Goal: Task Accomplishment & Management: Use online tool/utility

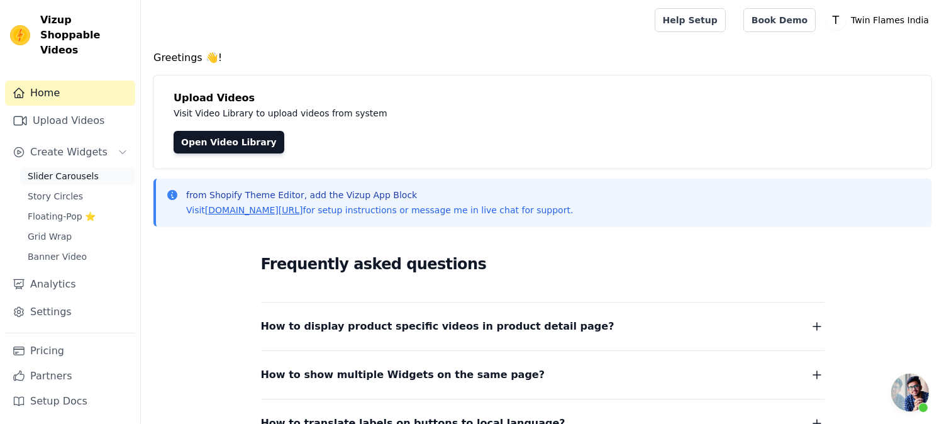
click at [75, 170] on span "Slider Carousels" at bounding box center [63, 176] width 71 height 13
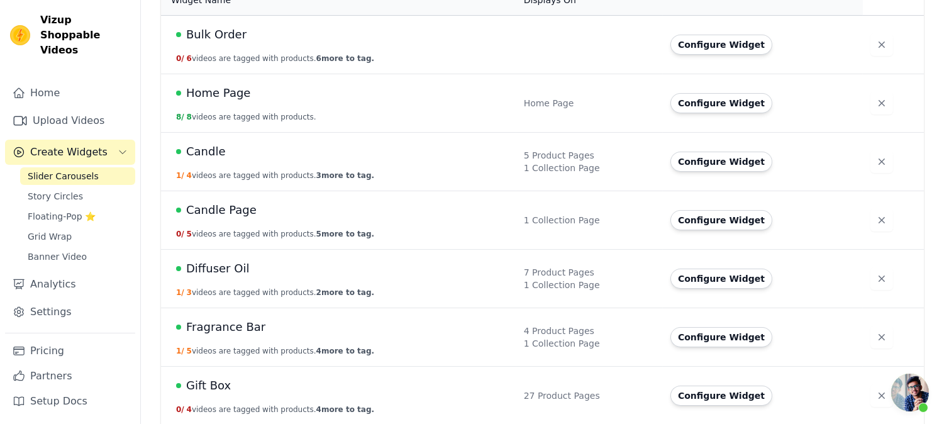
scroll to position [209, 0]
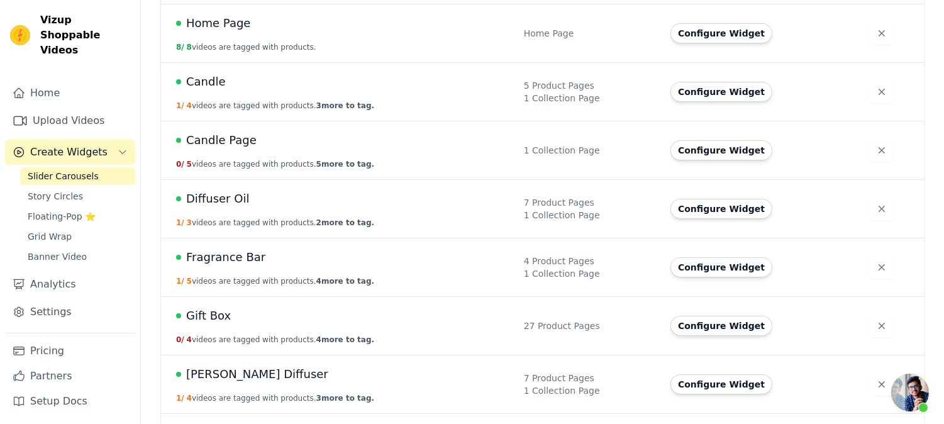
click at [214, 313] on span "Gift Box" at bounding box center [208, 316] width 45 height 18
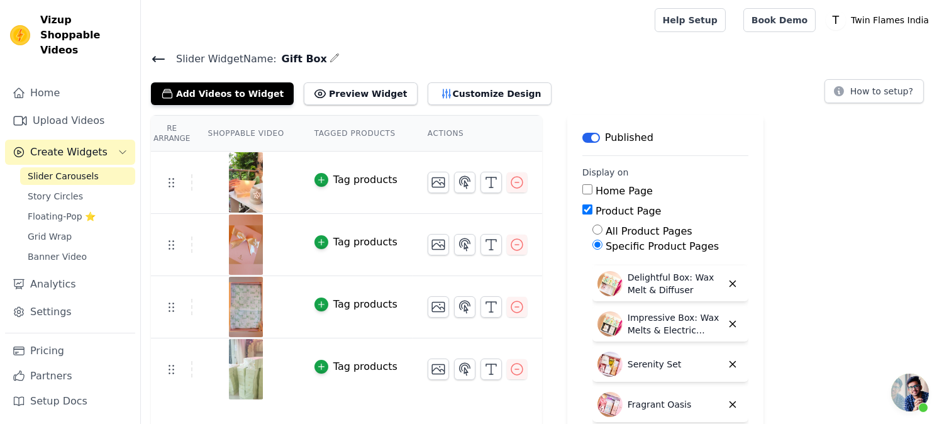
scroll to position [105, 0]
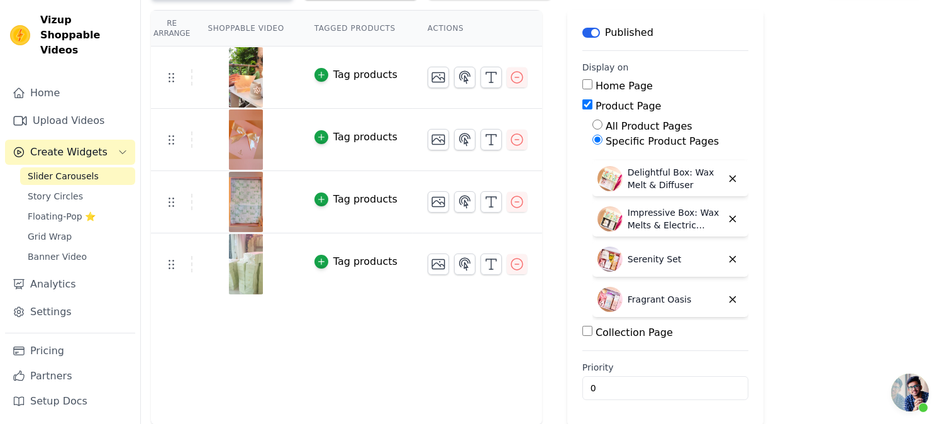
click at [612, 135] on label "Specific Product Pages" at bounding box center [661, 141] width 113 height 12
click at [602, 135] on input "Specific Product Pages" at bounding box center [597, 140] width 10 height 10
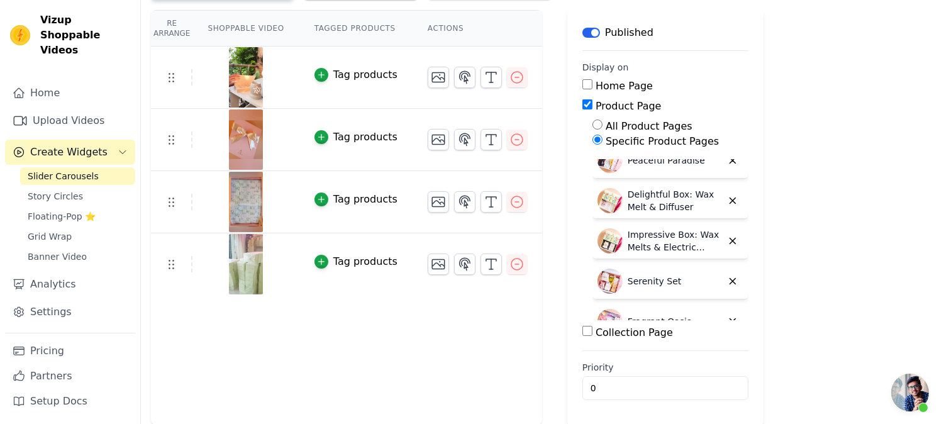
scroll to position [0, 0]
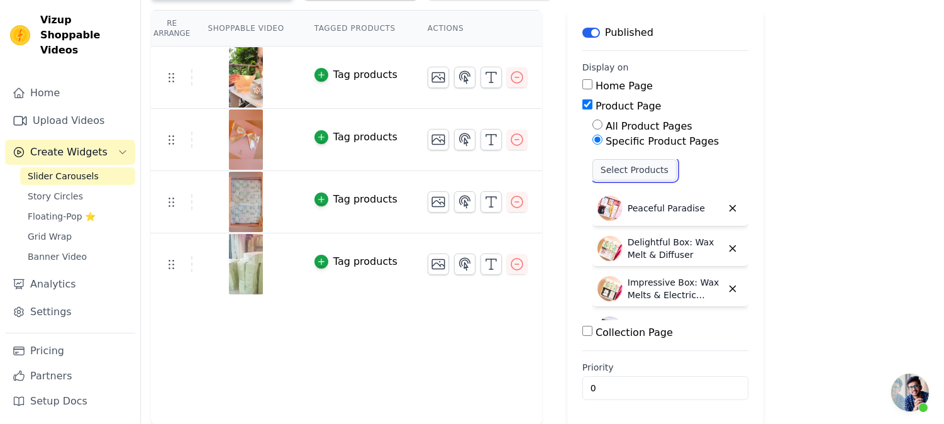
click at [638, 165] on button "Select Products" at bounding box center [634, 169] width 84 height 21
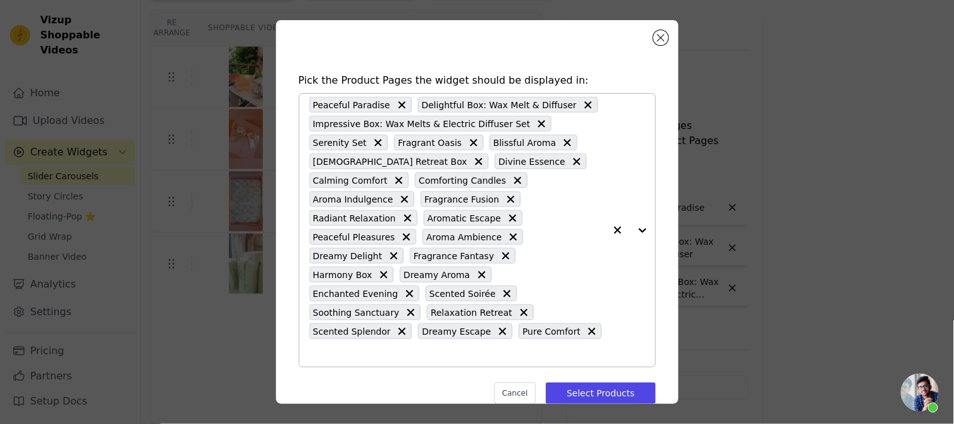
click at [503, 345] on input "text" at bounding box center [456, 352] width 295 height 15
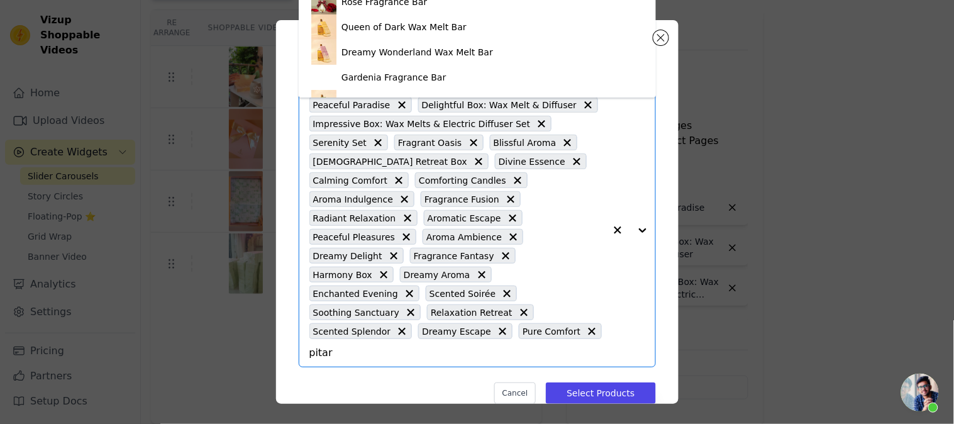
type input "pitara"
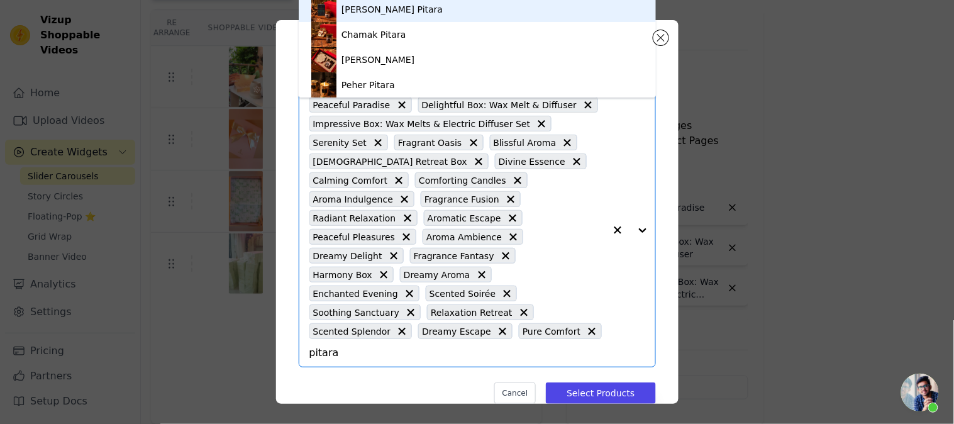
click at [388, 14] on div "Sugandha Pitara" at bounding box center [391, 9] width 101 height 13
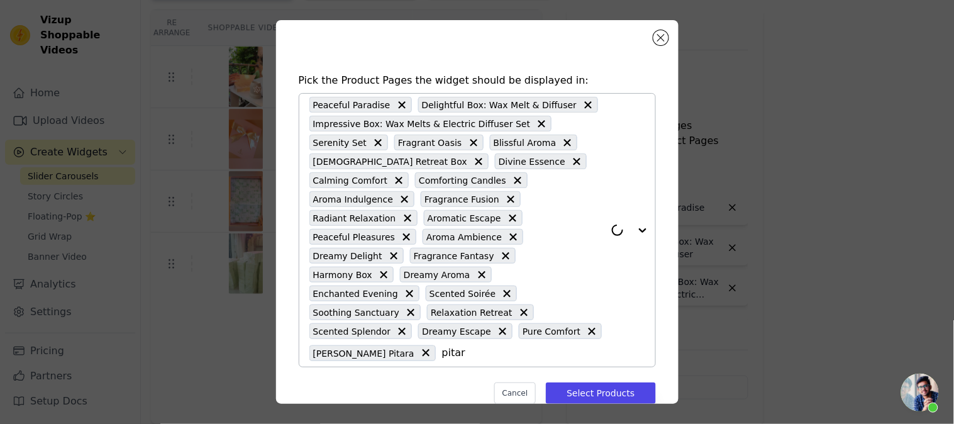
type input "pitara"
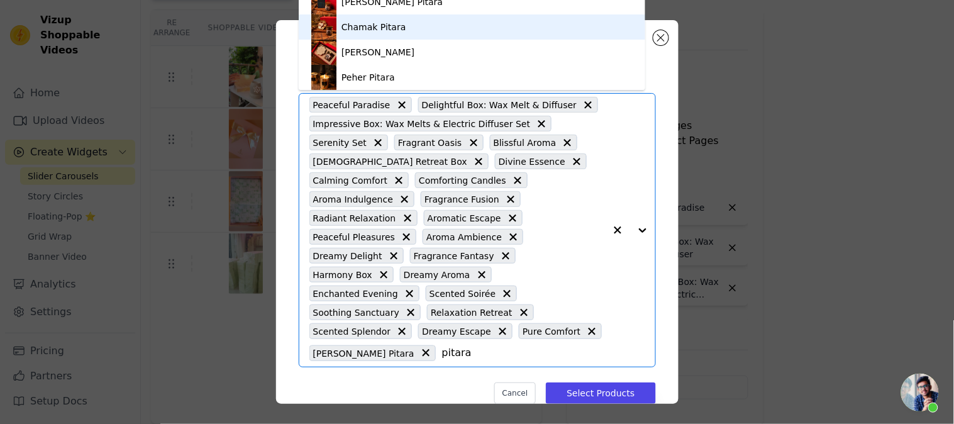
click at [349, 21] on div "Chamak Pitara" at bounding box center [373, 27] width 64 height 13
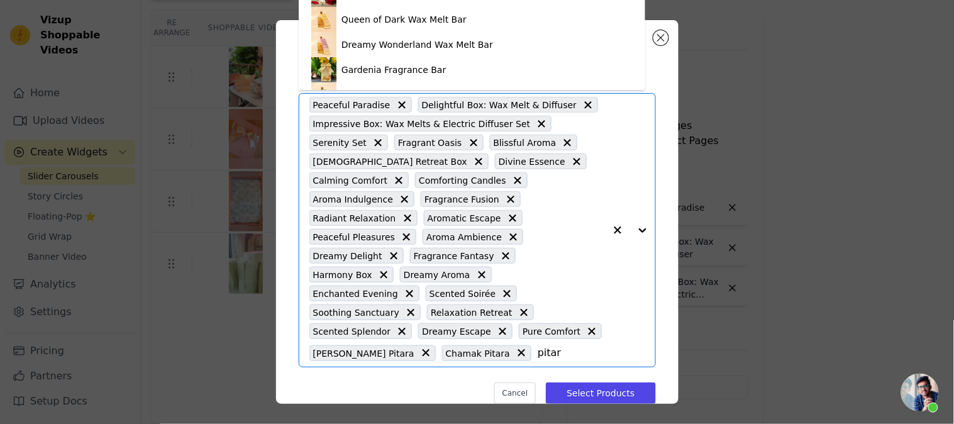
type input "pitara"
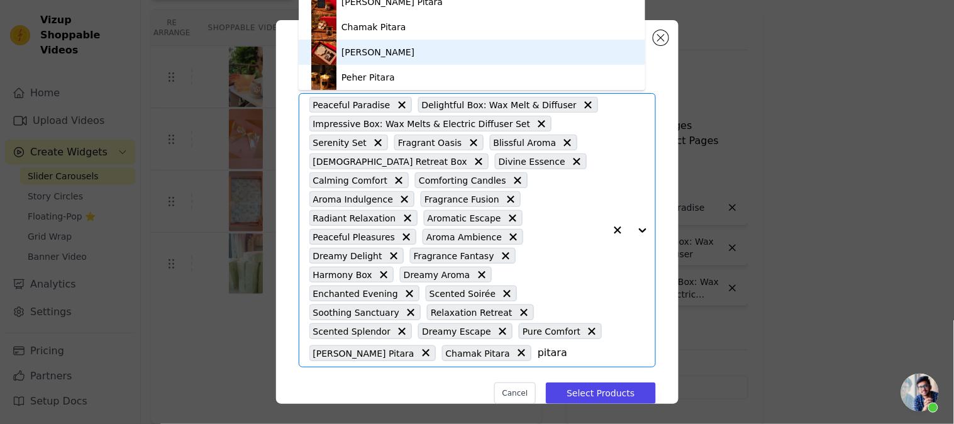
click at [363, 62] on div "Jyoti Pitara" at bounding box center [471, 52] width 321 height 25
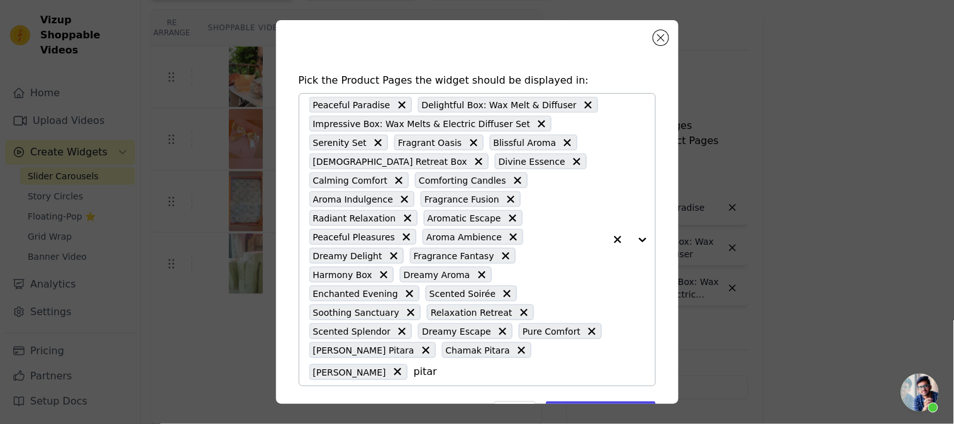
type input "pitara"
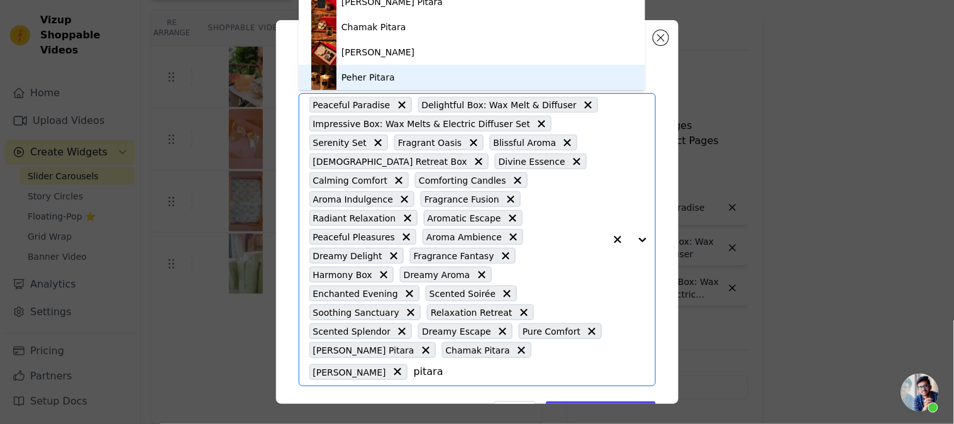
click at [380, 84] on div "Peher Pitara" at bounding box center [471, 77] width 321 height 25
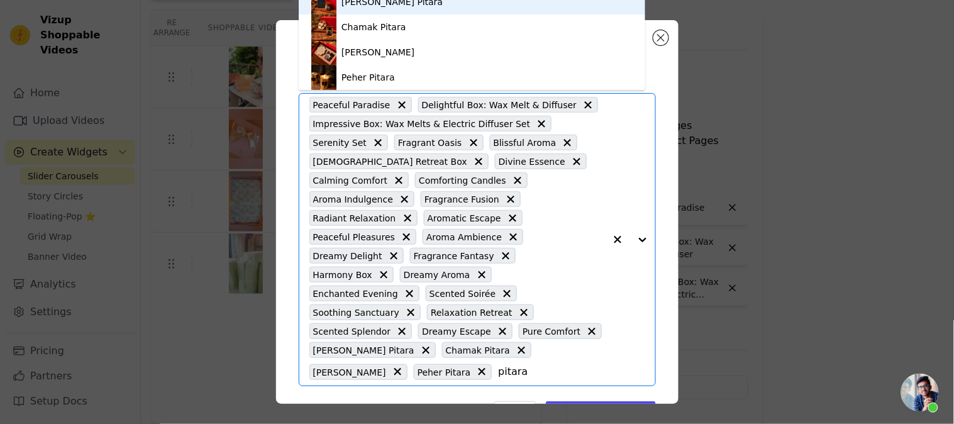
type input "pitara"
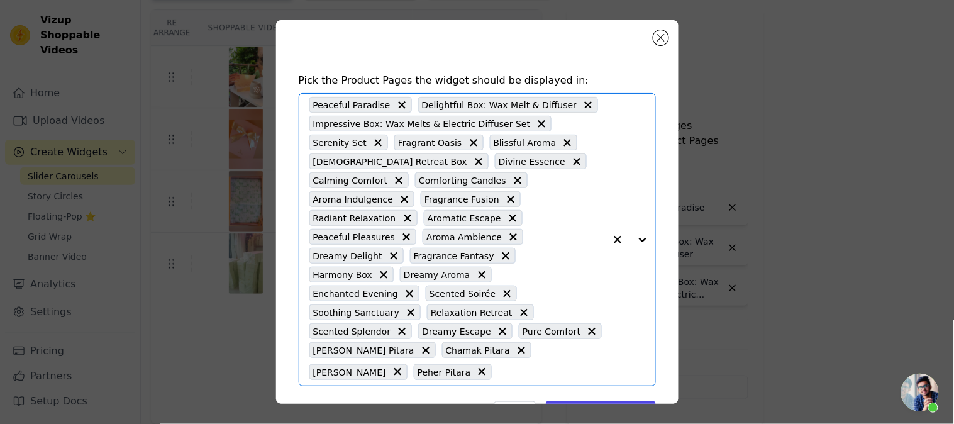
click at [498, 364] on input "text" at bounding box center [551, 371] width 106 height 15
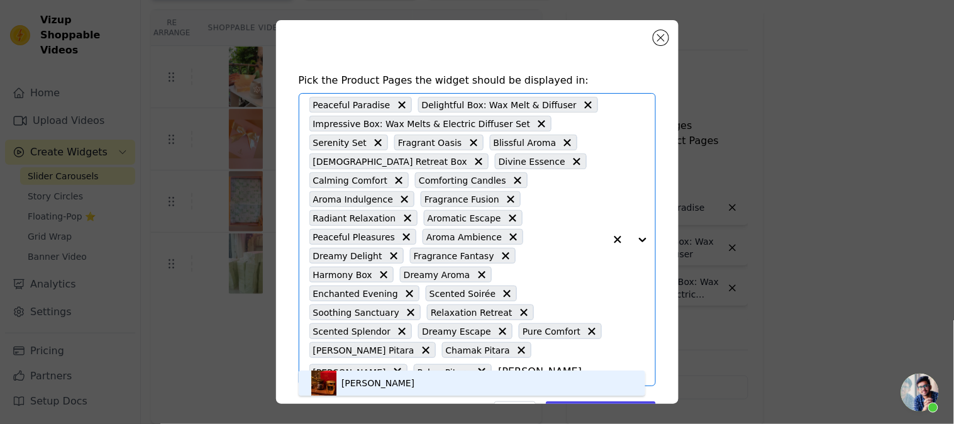
type input "hridaya"
click at [316, 382] on img at bounding box center [323, 382] width 25 height 25
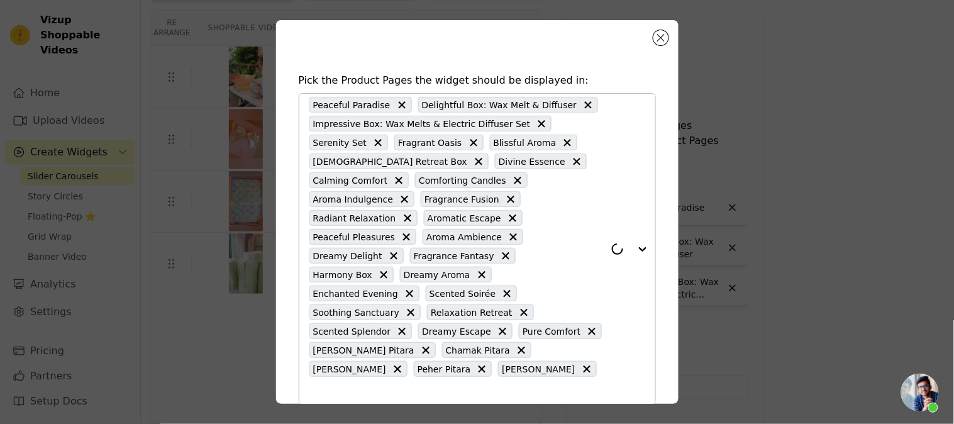
click at [610, 420] on button "Select Products" at bounding box center [600, 430] width 109 height 21
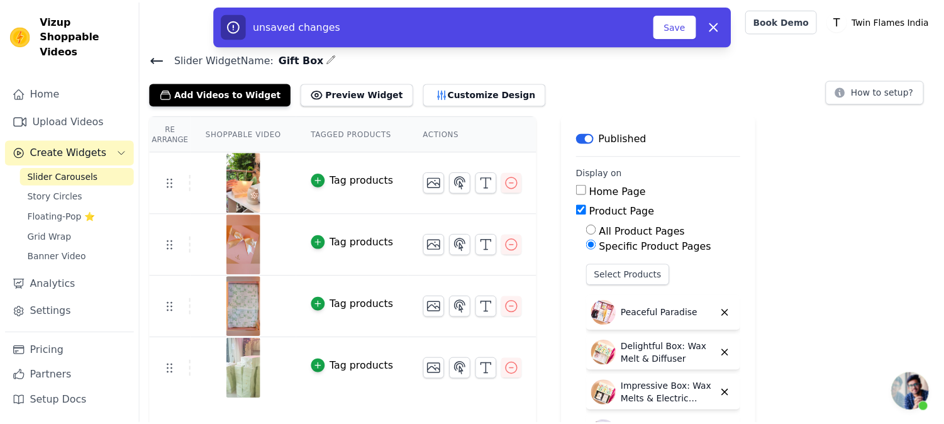
scroll to position [105, 0]
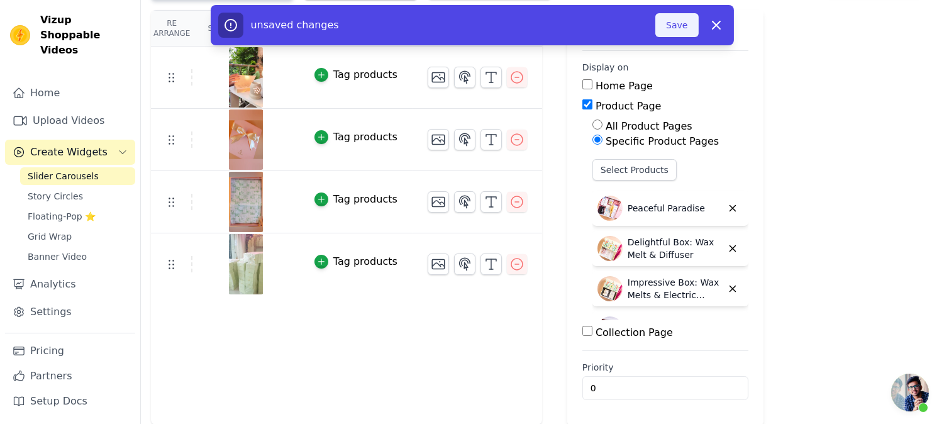
click at [674, 19] on button "Save" at bounding box center [676, 25] width 43 height 24
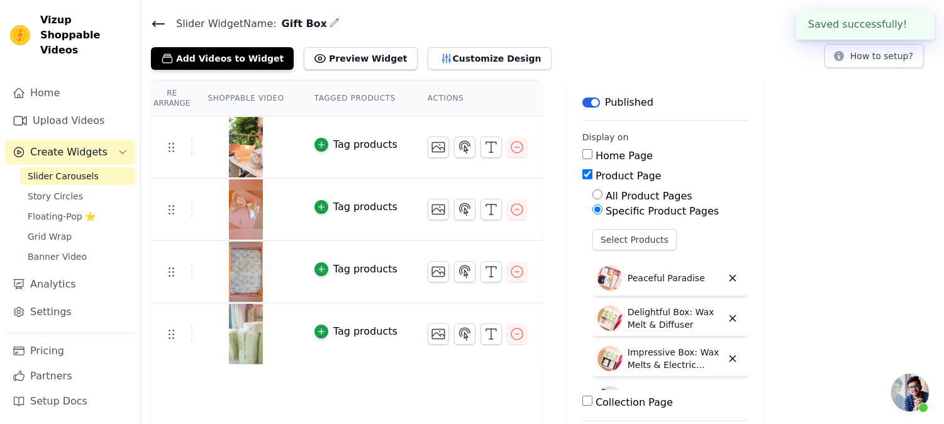
scroll to position [0, 0]
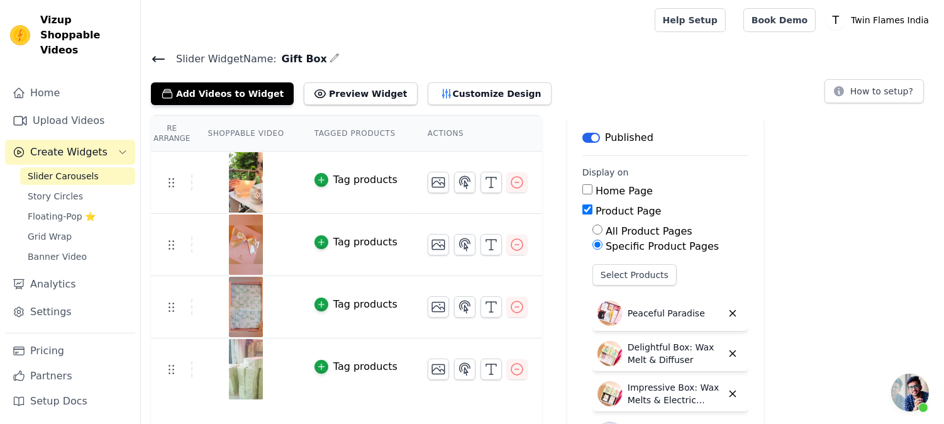
click at [158, 62] on icon at bounding box center [158, 59] width 15 height 15
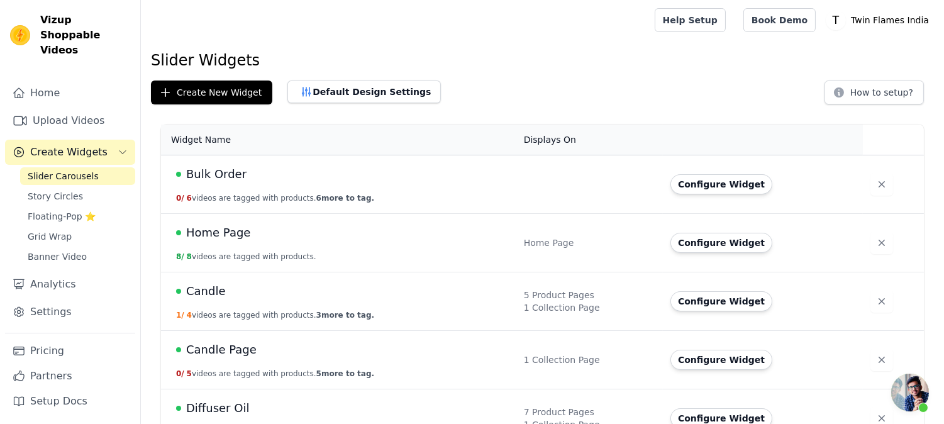
click at [204, 297] on span "Candle" at bounding box center [206, 291] width 40 height 18
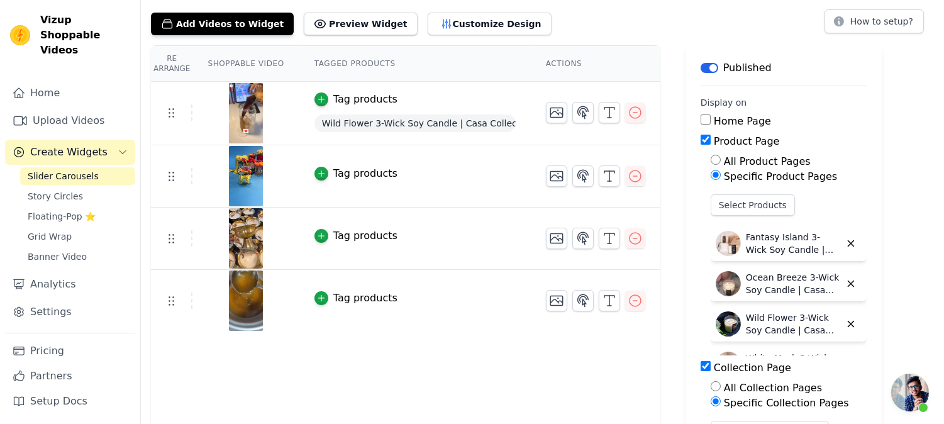
scroll to position [140, 0]
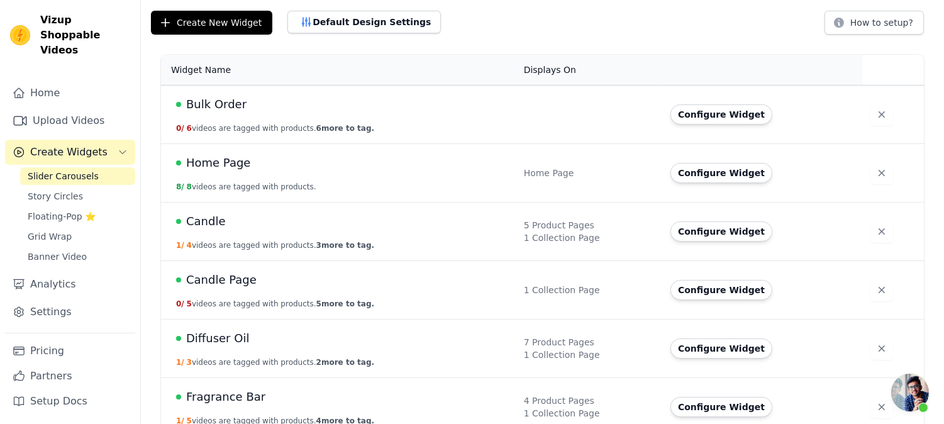
scroll to position [140, 0]
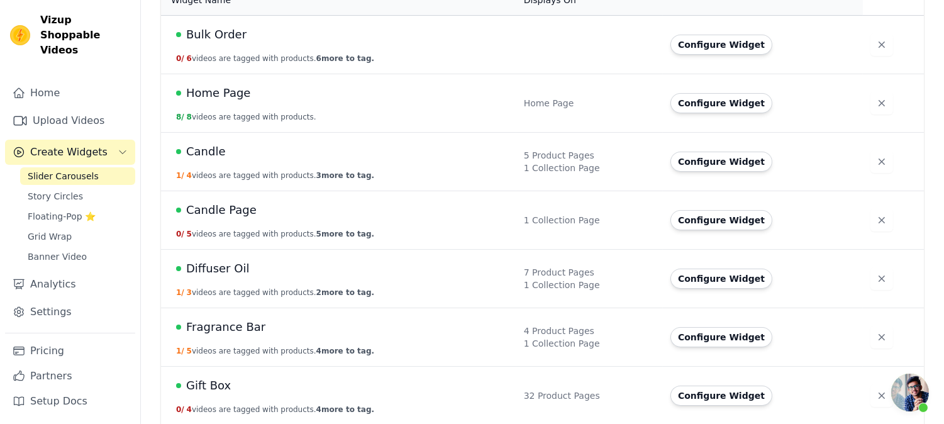
click at [218, 209] on span "Candle Page" at bounding box center [221, 210] width 70 height 18
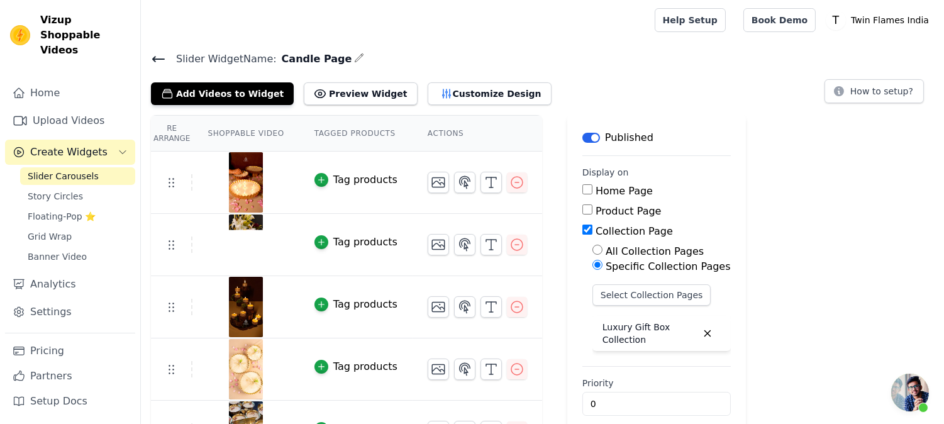
scroll to position [38, 0]
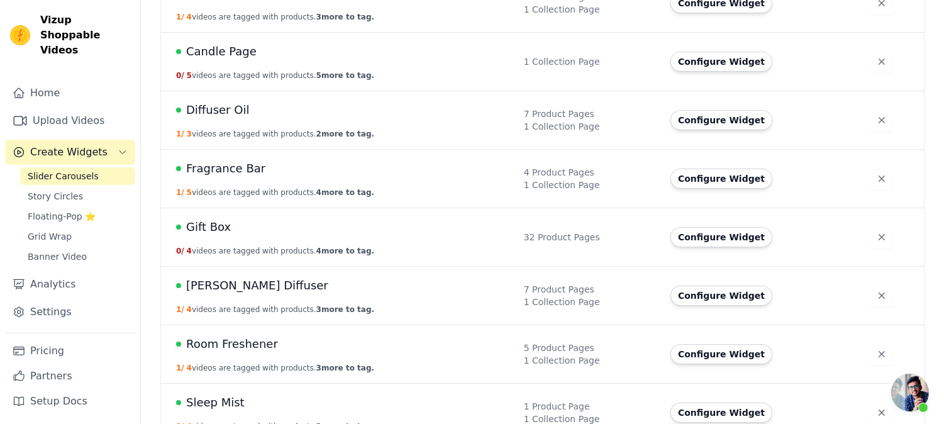
scroll to position [368, 0]
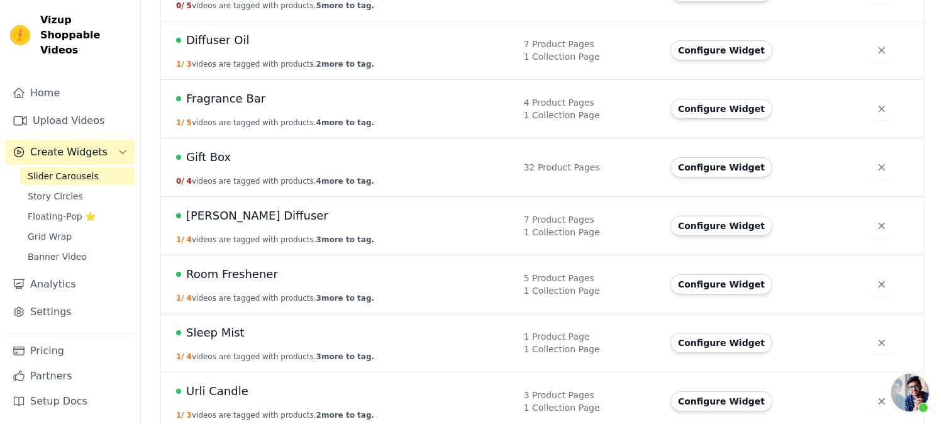
click at [201, 158] on span "Gift Box" at bounding box center [208, 157] width 45 height 18
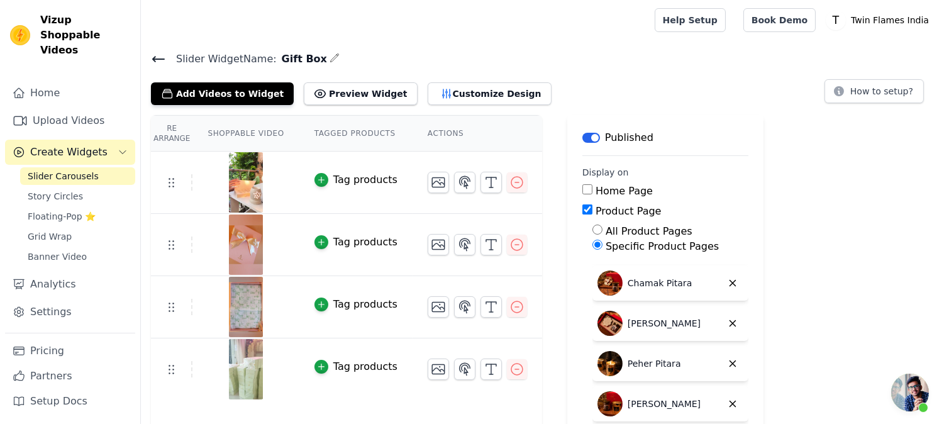
click at [582, 136] on button "Label" at bounding box center [591, 138] width 18 height 10
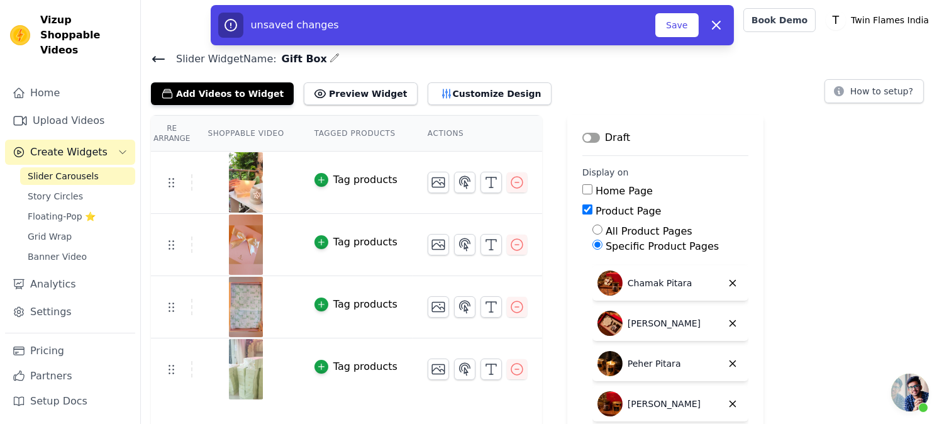
click at [582, 136] on button "Label" at bounding box center [591, 138] width 18 height 10
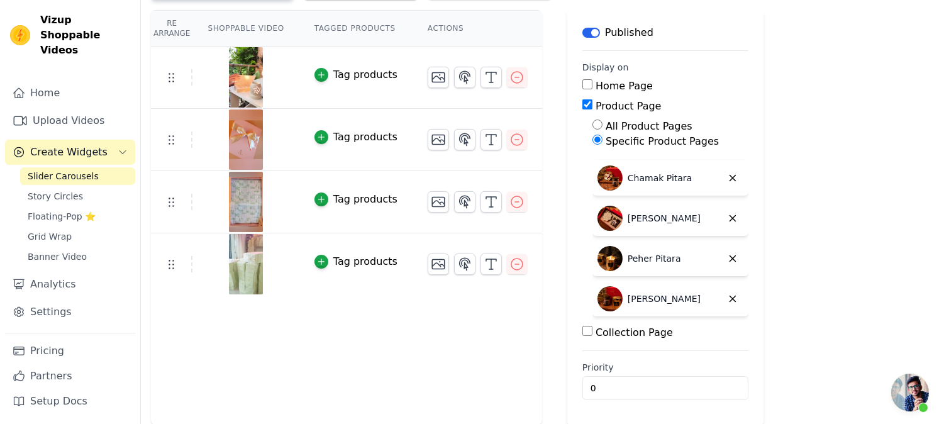
scroll to position [947, 0]
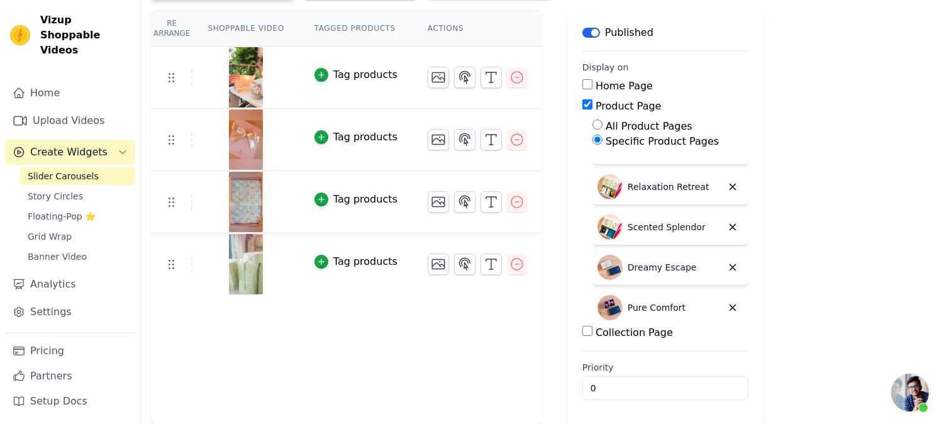
click at [55, 145] on span "Create Widgets" at bounding box center [68, 152] width 77 height 15
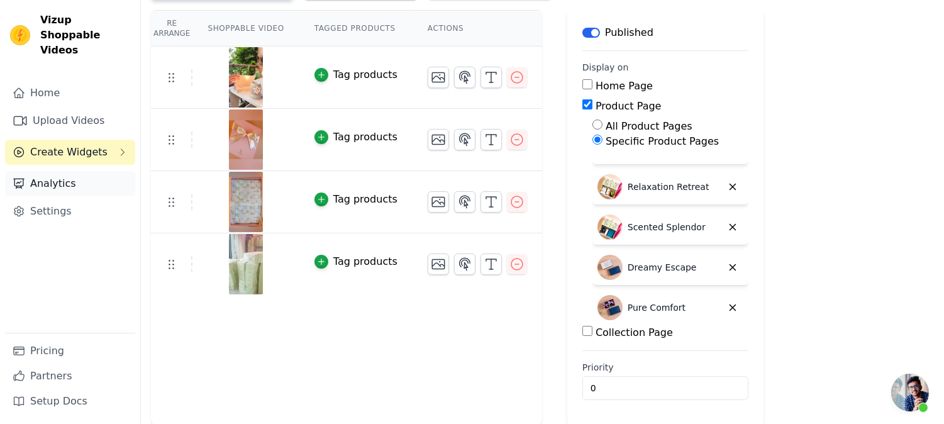
click at [65, 171] on link "Analytics" at bounding box center [70, 183] width 130 height 25
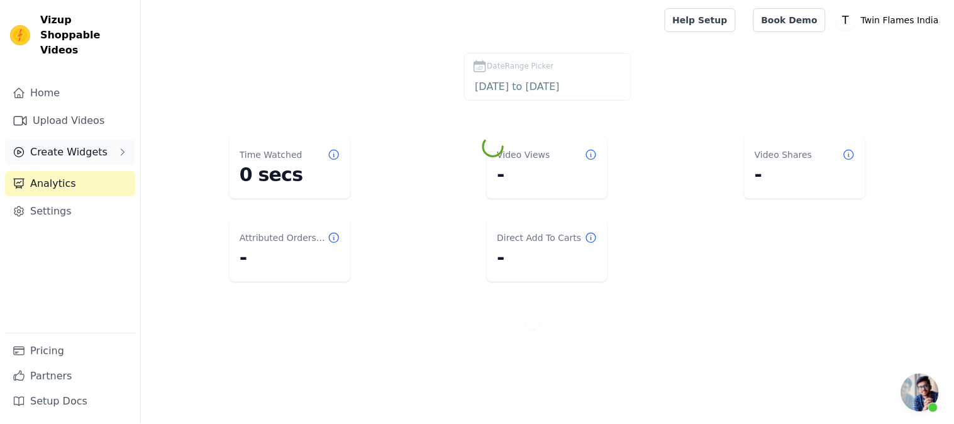
click at [63, 145] on span "Create Widgets" at bounding box center [68, 152] width 77 height 15
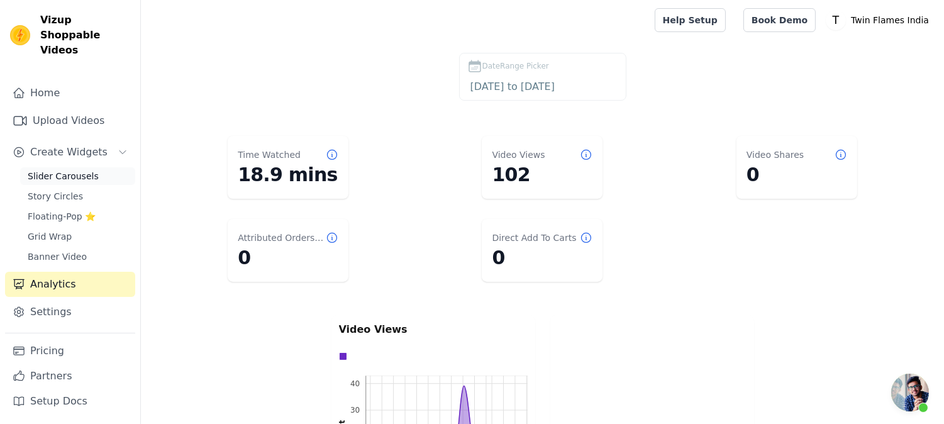
click at [54, 170] on span "Slider Carousels" at bounding box center [63, 176] width 71 height 13
